Goal: Task Accomplishment & Management: Manage account settings

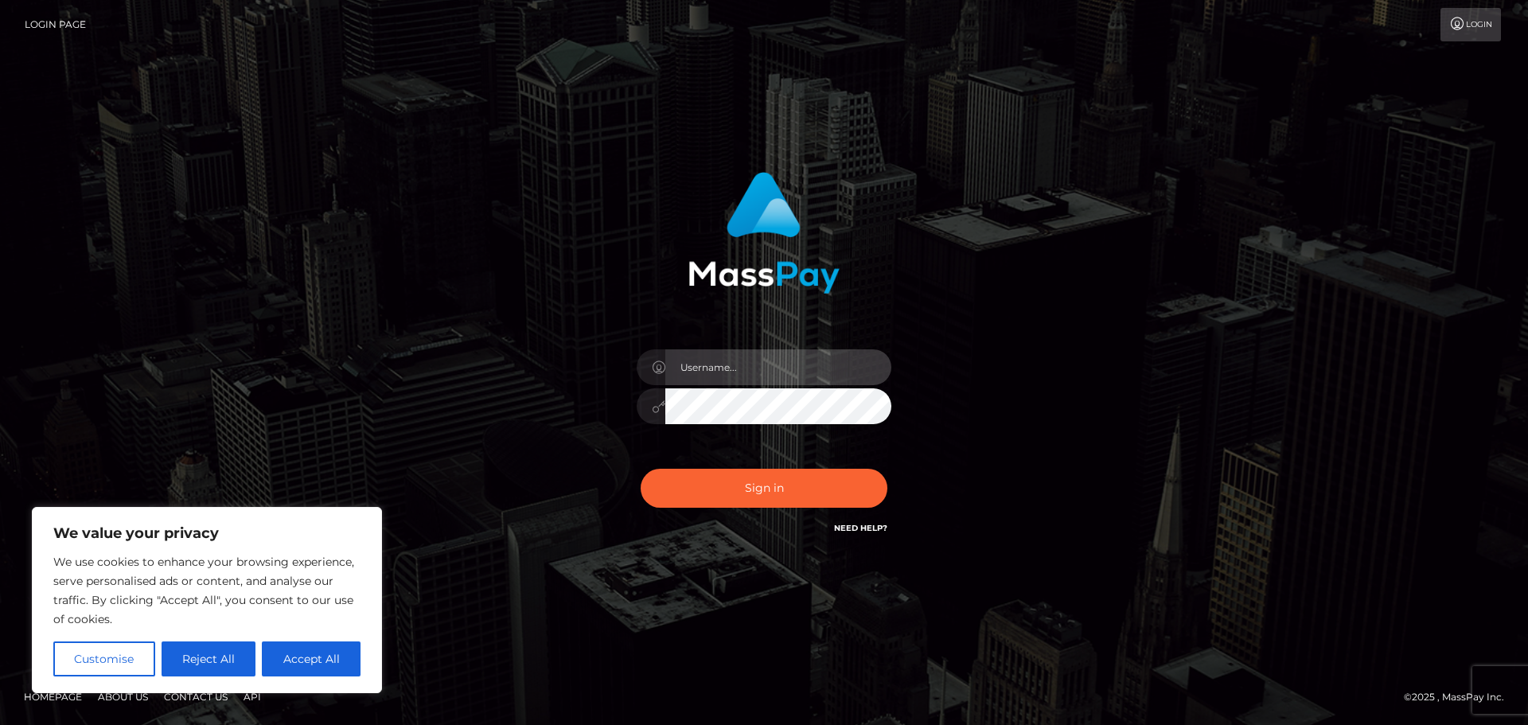
click at [709, 366] on input "text" at bounding box center [778, 367] width 226 height 36
type input "hello.feetfinder"
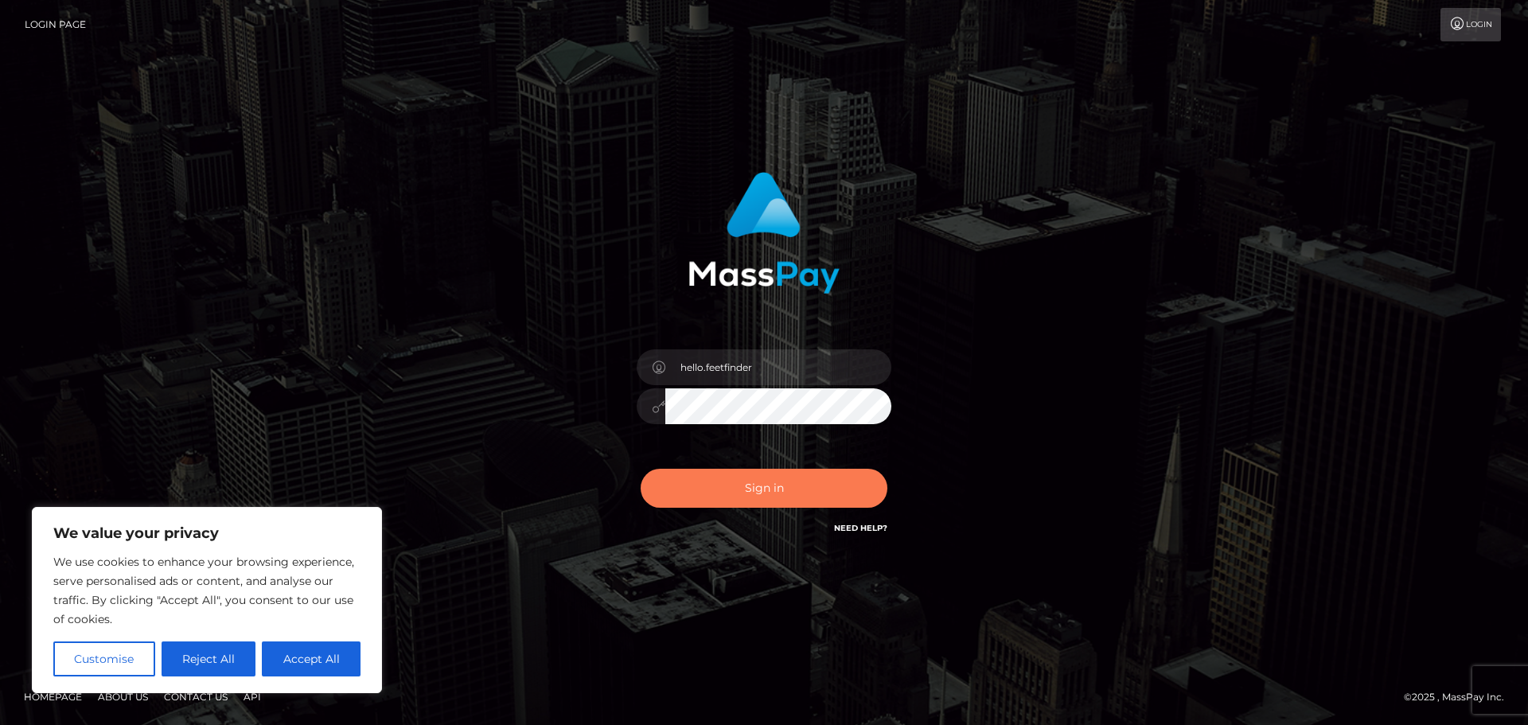
click at [752, 491] on button "Sign in" at bounding box center [764, 488] width 247 height 39
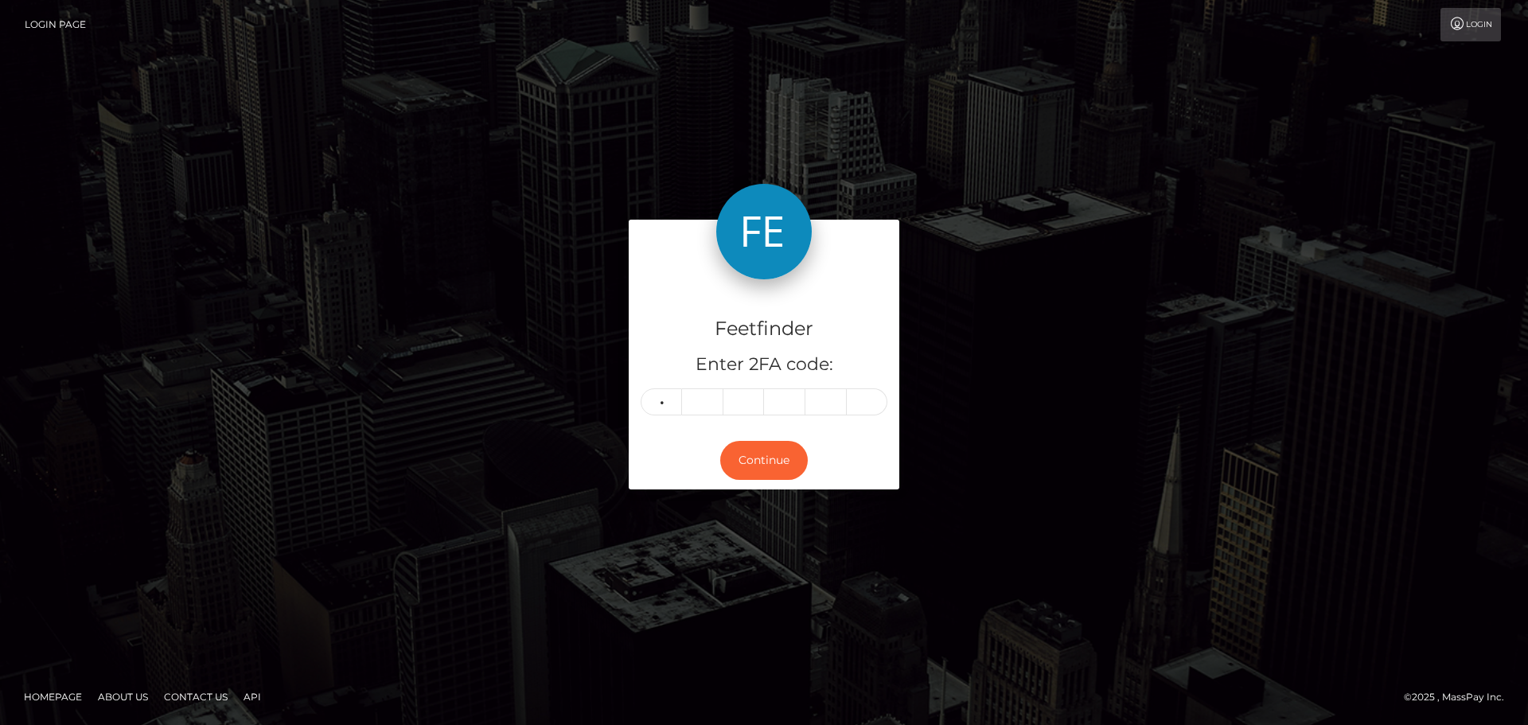
type input "5"
type input "2"
type input "5"
type input "7"
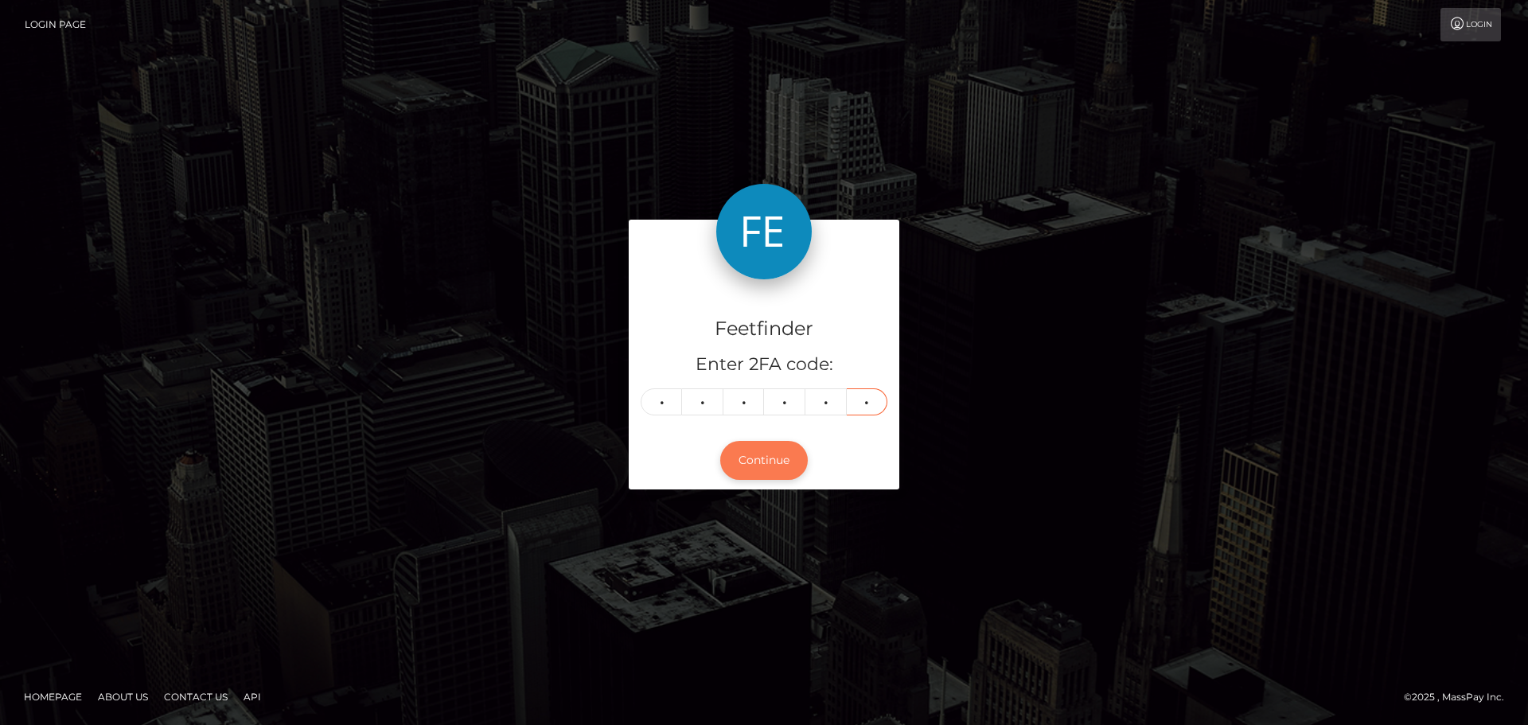
type input "8"
click at [758, 459] on button "Continue" at bounding box center [764, 460] width 88 height 39
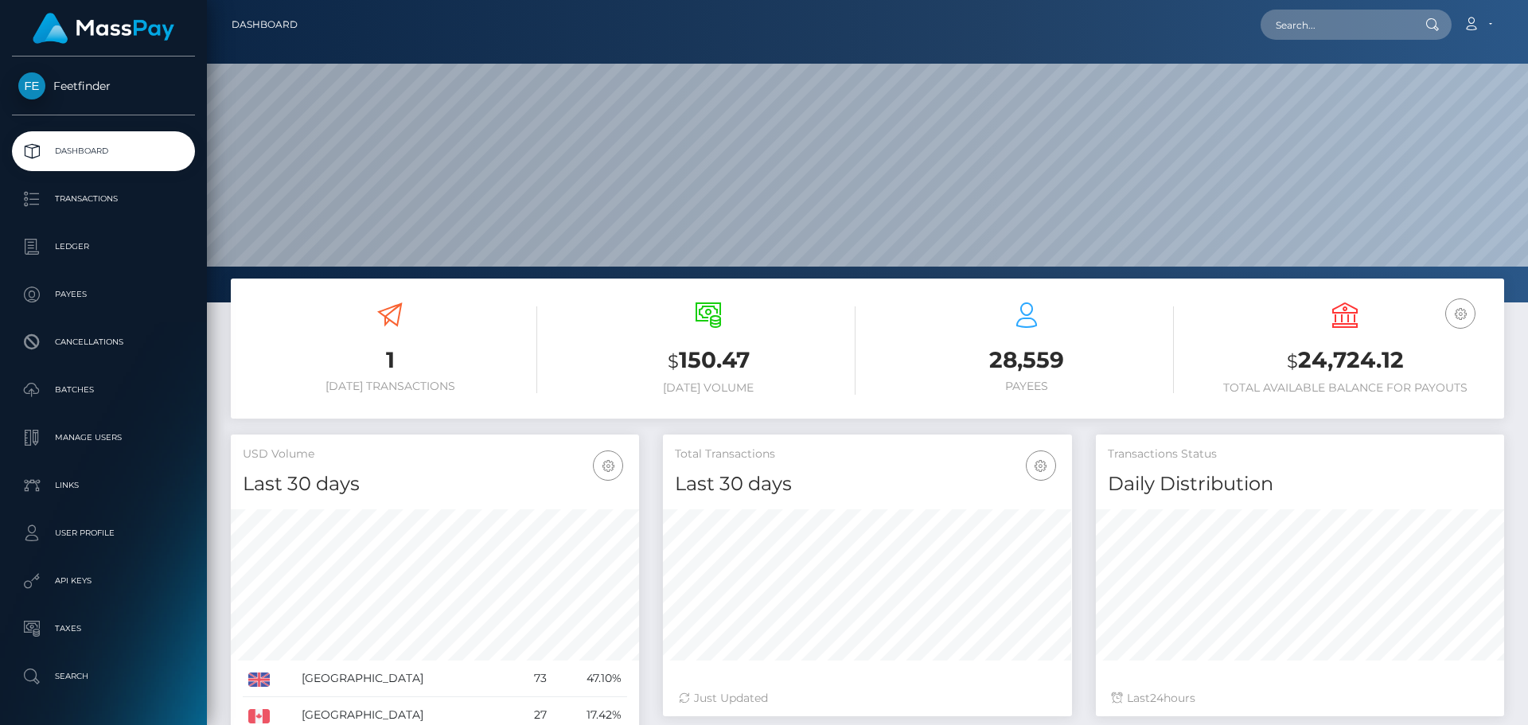
scroll to position [283, 409]
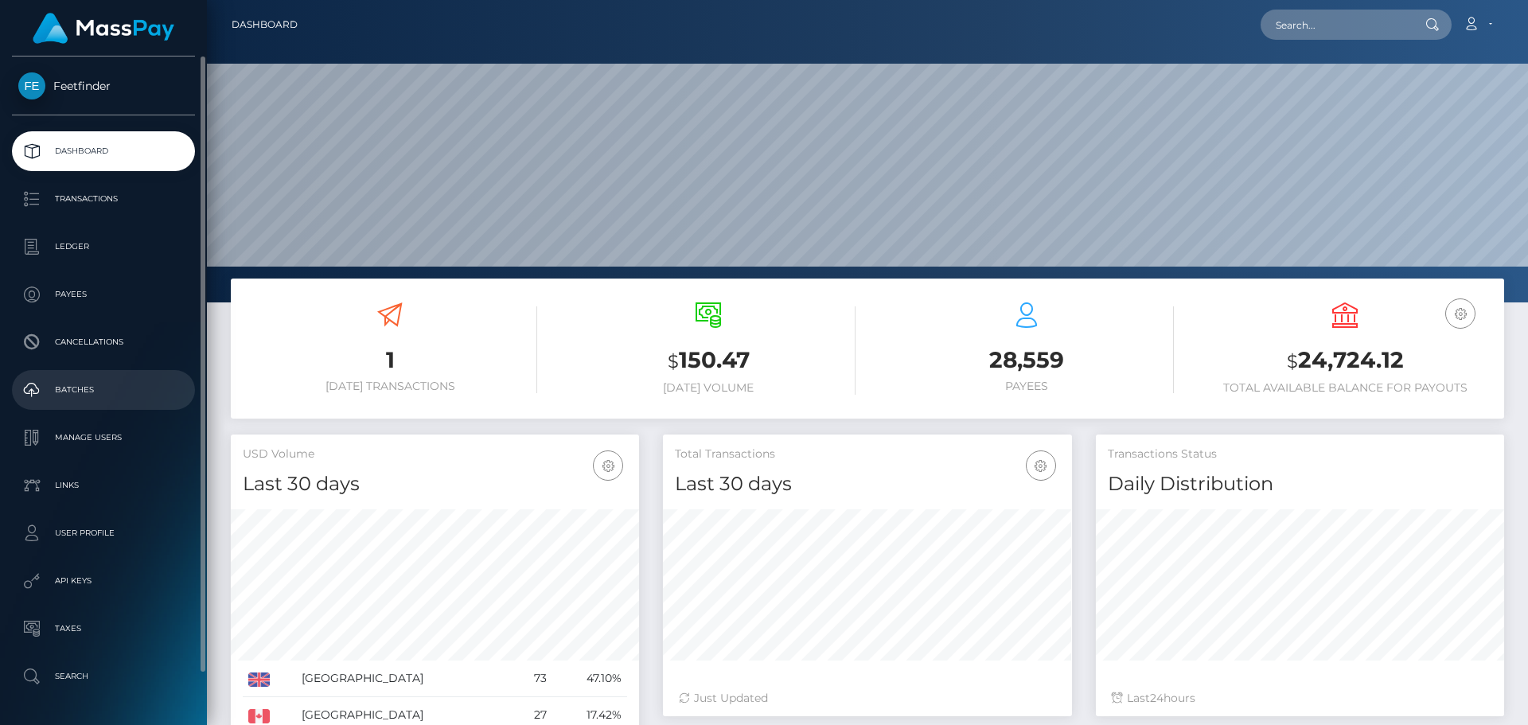
click at [80, 388] on p "Batches" at bounding box center [103, 390] width 170 height 24
